Goal: Task Accomplishment & Management: Complete application form

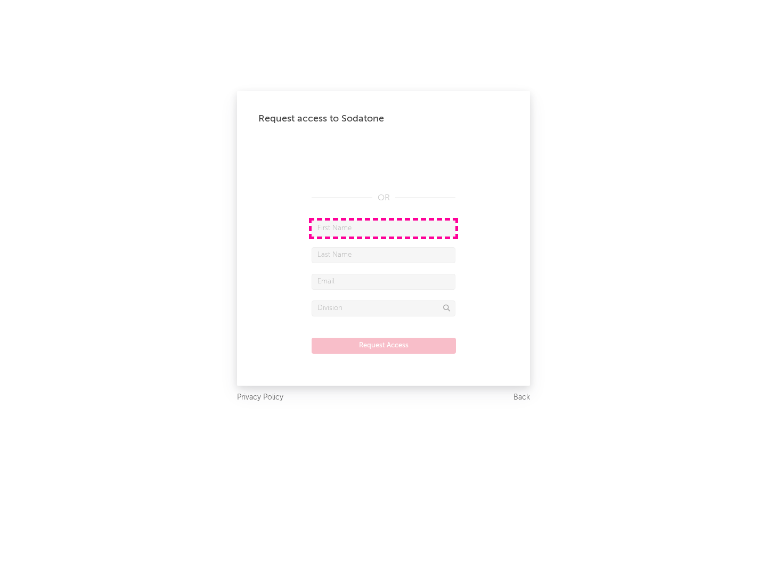
click at [384, 228] on input "text" at bounding box center [384, 229] width 144 height 16
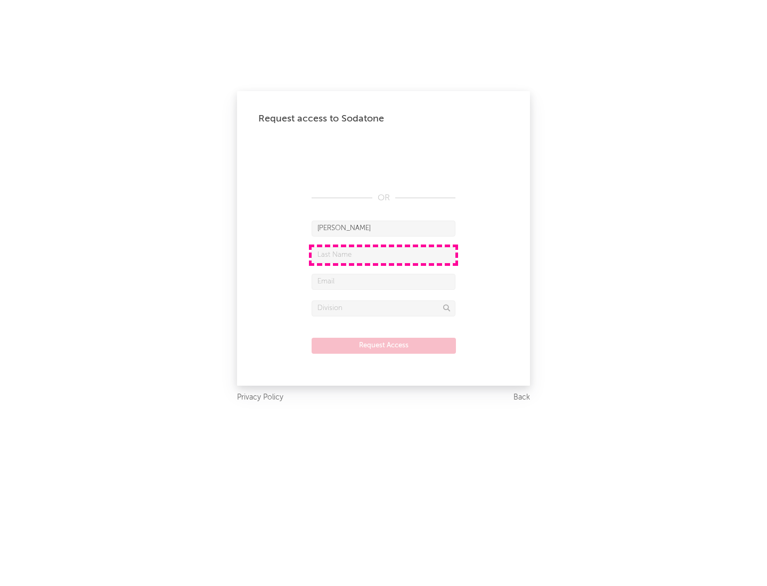
type input "[PERSON_NAME]"
click at [384, 255] on input "text" at bounding box center [384, 255] width 144 height 16
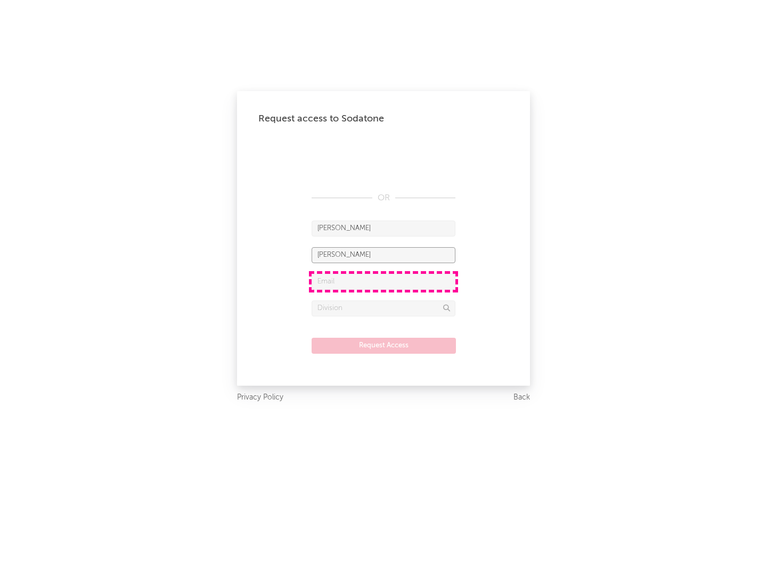
type input "[PERSON_NAME]"
click at [384, 281] on input "text" at bounding box center [384, 282] width 144 height 16
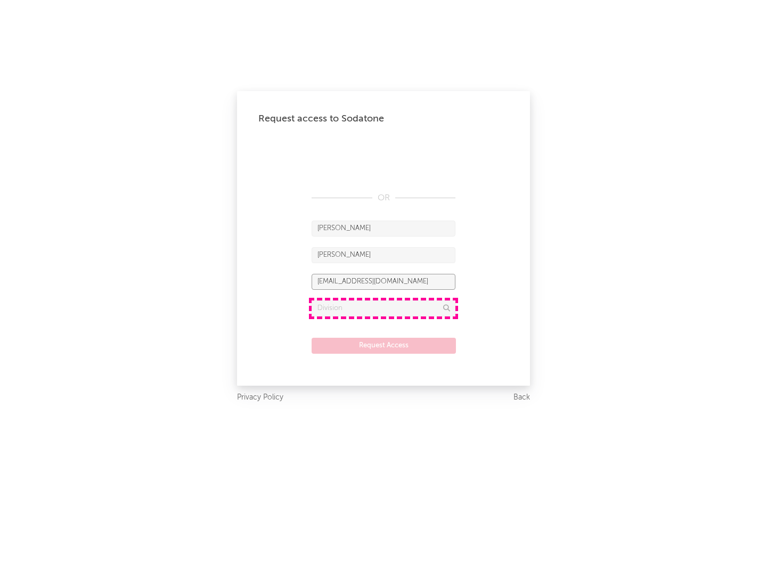
type input "[EMAIL_ADDRESS][DOMAIN_NAME]"
click at [384, 308] on input "text" at bounding box center [384, 309] width 144 height 16
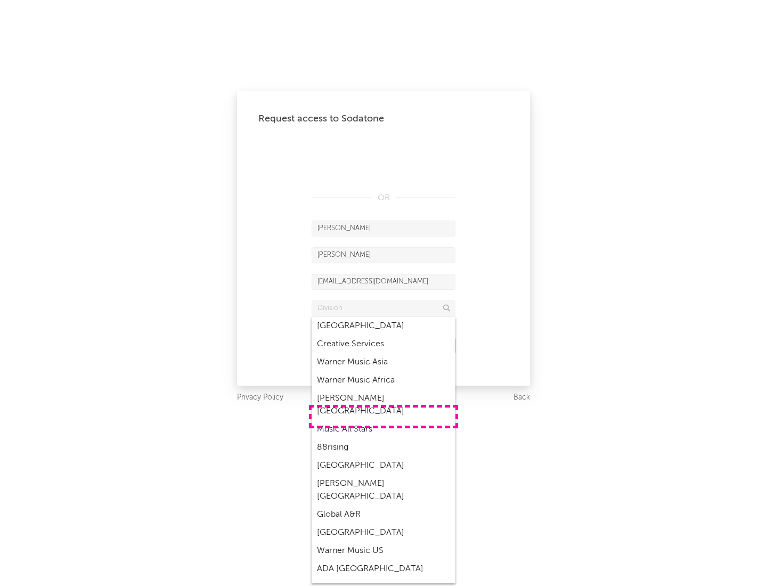
click at [384, 420] on div "Music All Stars" at bounding box center [384, 429] width 144 height 18
type input "Music All Stars"
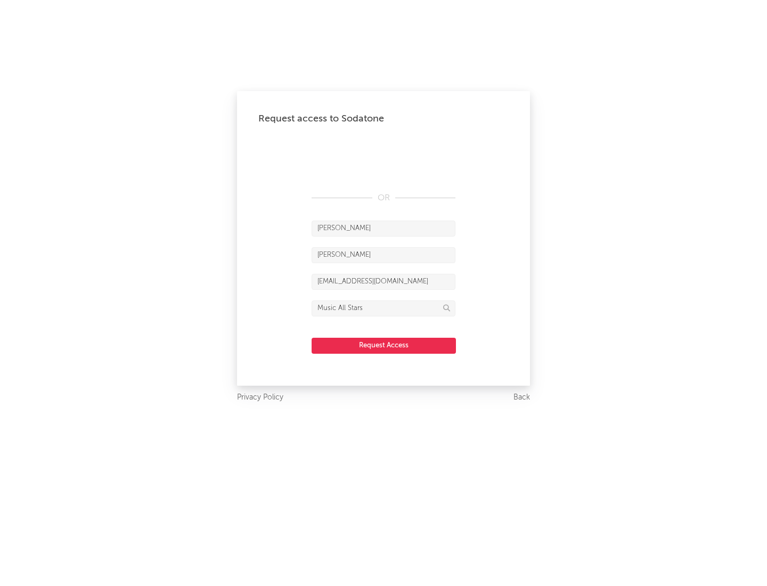
click at [384, 345] on button "Request Access" at bounding box center [384, 346] width 144 height 16
